Goal: Task Accomplishment & Management: Use online tool/utility

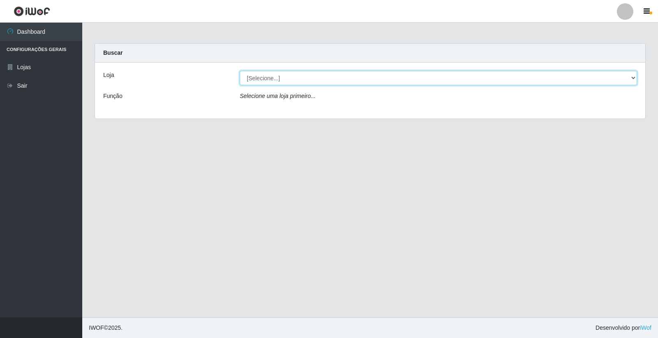
click at [326, 80] on select "[Selecione...] O Feirão - [GEOGRAPHIC_DATA]" at bounding box center [438, 78] width 397 height 14
select select "327"
click at [240, 71] on select "[Selecione...] O Feirão - [GEOGRAPHIC_DATA]" at bounding box center [438, 78] width 397 height 14
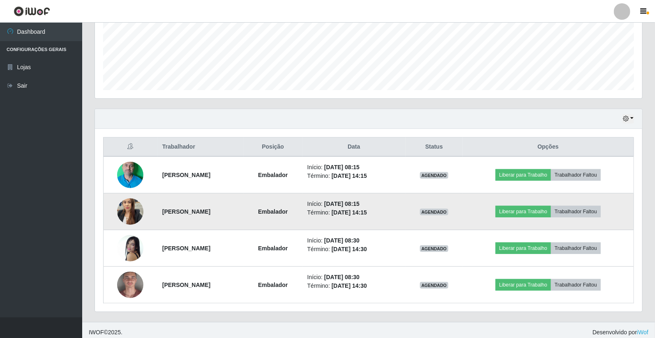
scroll to position [208, 0]
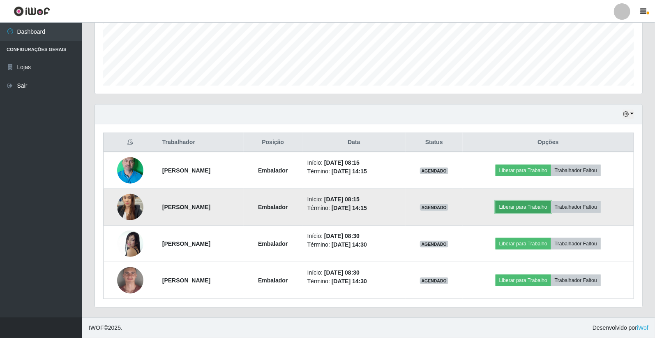
click at [518, 211] on button "Liberar para Trabalho" at bounding box center [524, 207] width 56 height 12
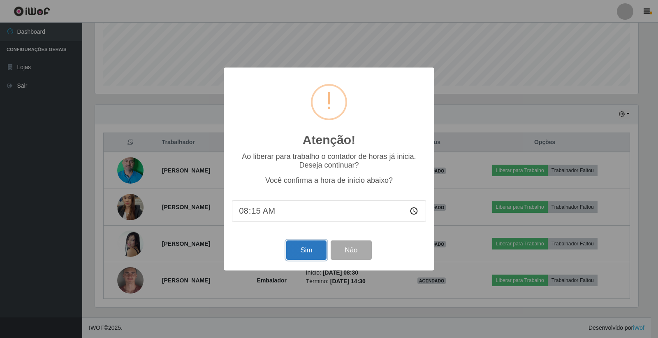
click at [317, 253] on button "Sim" at bounding box center [306, 249] width 40 height 19
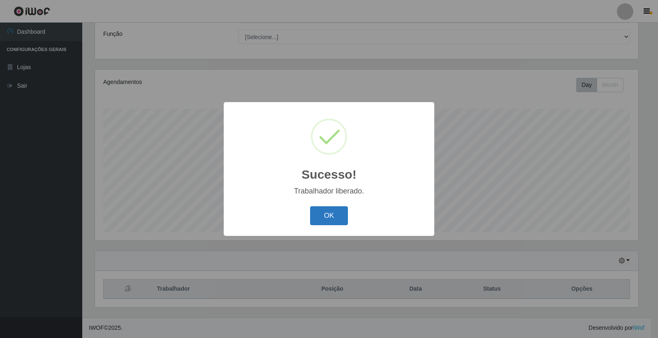
click at [343, 215] on button "OK" at bounding box center [329, 215] width 38 height 19
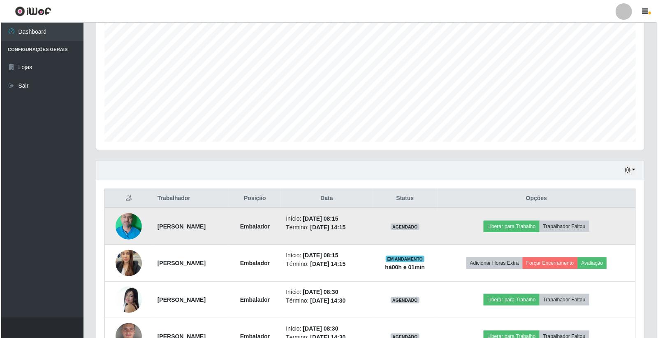
scroll to position [153, 0]
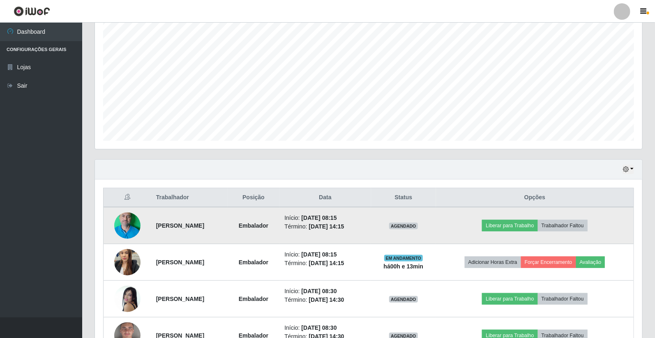
click at [523, 233] on td "Liberar para Trabalho Trabalhador Faltou" at bounding box center [535, 225] width 198 height 37
click at [522, 228] on button "Liberar para Trabalho" at bounding box center [510, 226] width 56 height 12
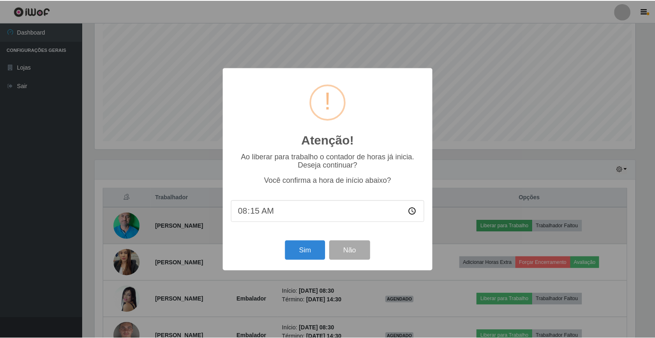
scroll to position [170, 543]
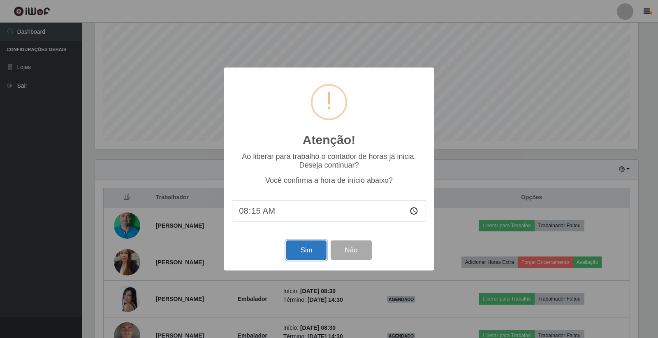
click at [300, 245] on button "Sim" at bounding box center [306, 249] width 40 height 19
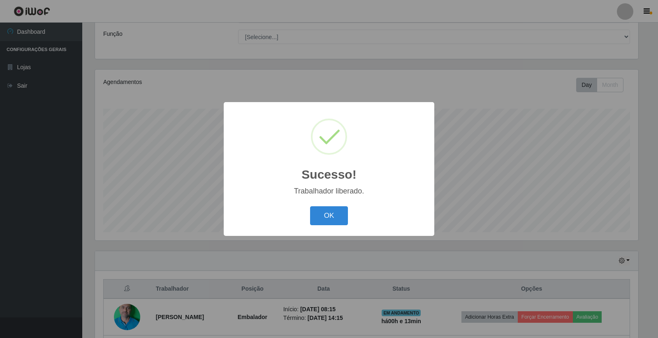
click at [348, 214] on div "OK Cancel" at bounding box center [329, 215] width 194 height 23
click at [328, 221] on button "OK" at bounding box center [329, 215] width 38 height 19
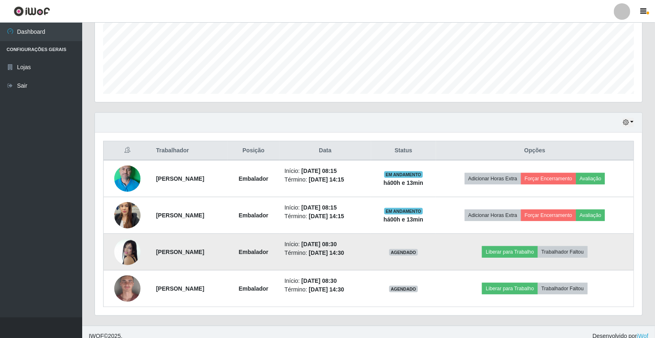
scroll to position [208, 0]
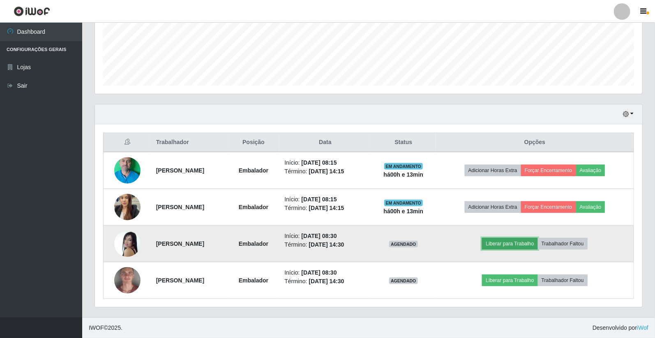
click at [534, 245] on button "Liberar para Trabalho" at bounding box center [510, 244] width 56 height 12
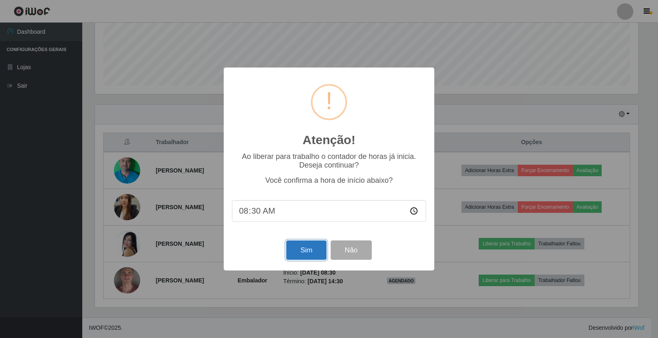
click at [326, 243] on button "Sim" at bounding box center [306, 249] width 40 height 19
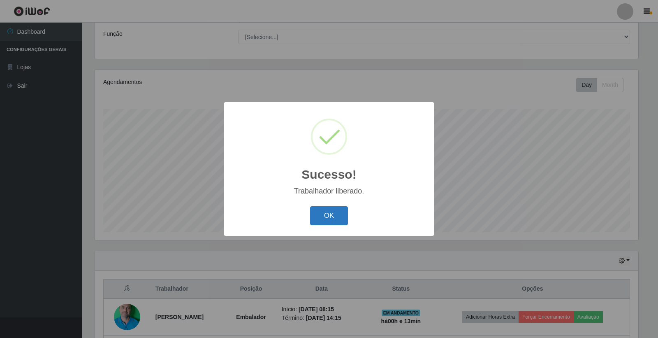
click at [344, 215] on button "OK" at bounding box center [329, 215] width 38 height 19
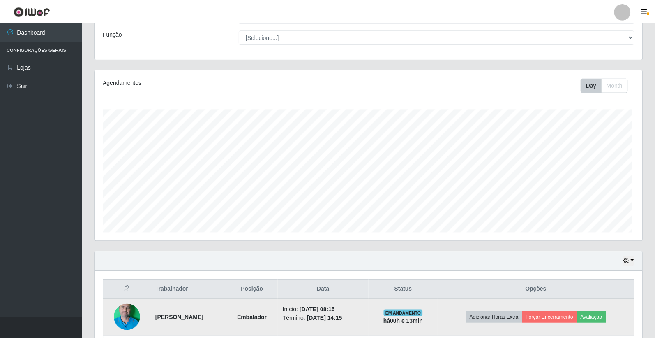
scroll to position [170, 548]
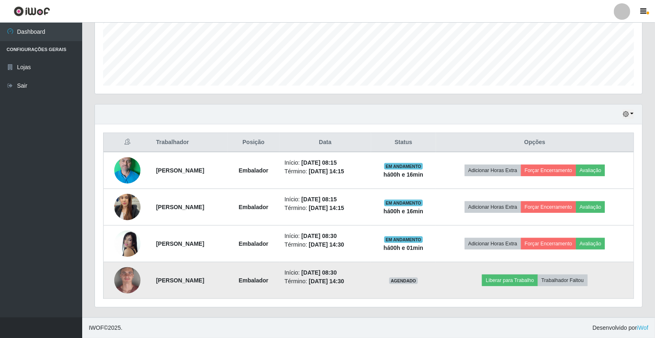
click at [535, 271] on td "Liberar para Trabalho Trabalhador Faltou" at bounding box center [535, 280] width 198 height 37
click at [534, 274] on button "Liberar para Trabalho" at bounding box center [510, 280] width 56 height 12
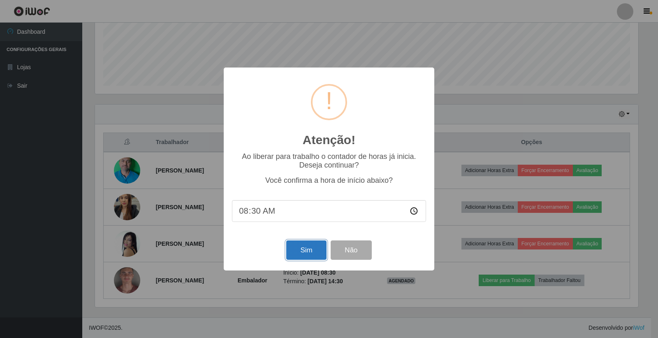
click at [294, 252] on button "Sim" at bounding box center [306, 249] width 40 height 19
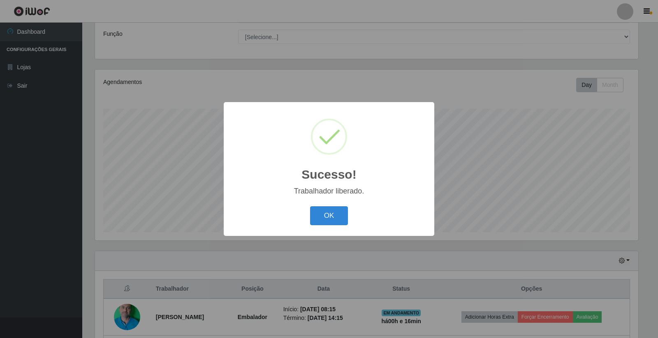
click at [338, 220] on button "OK" at bounding box center [329, 215] width 38 height 19
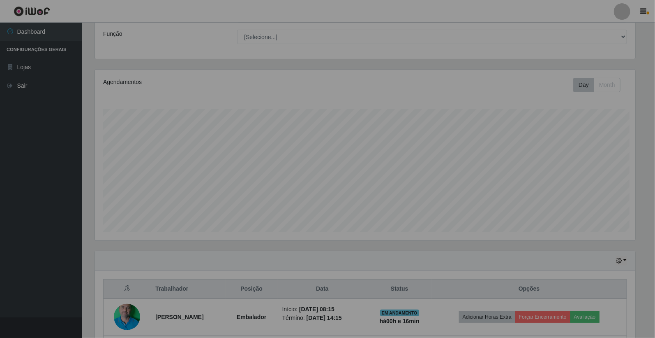
scroll to position [170, 548]
